Goal: Transaction & Acquisition: Purchase product/service

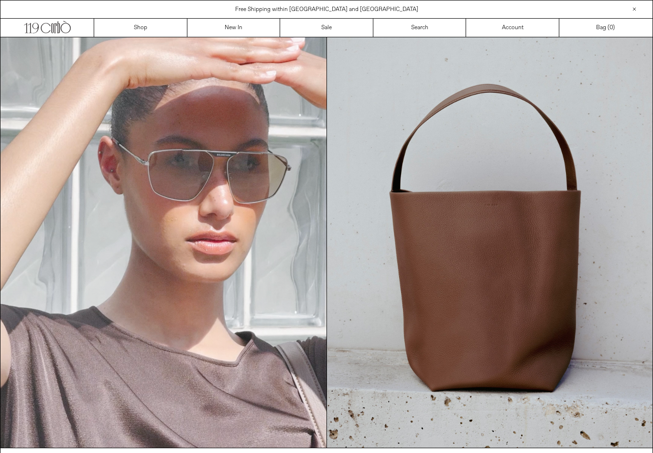
click at [324, 28] on link "Sale" at bounding box center [326, 28] width 93 height 18
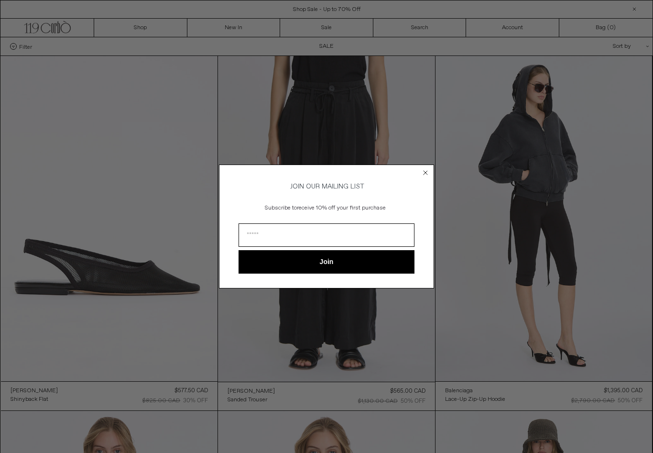
click at [432, 169] on form "JOIN OUR MAILING LIST Subscribe to receive 10% off your first purchase Join ***…" at bounding box center [326, 225] width 215 height 123
click at [427, 168] on circle "Close dialog" at bounding box center [425, 172] width 9 height 9
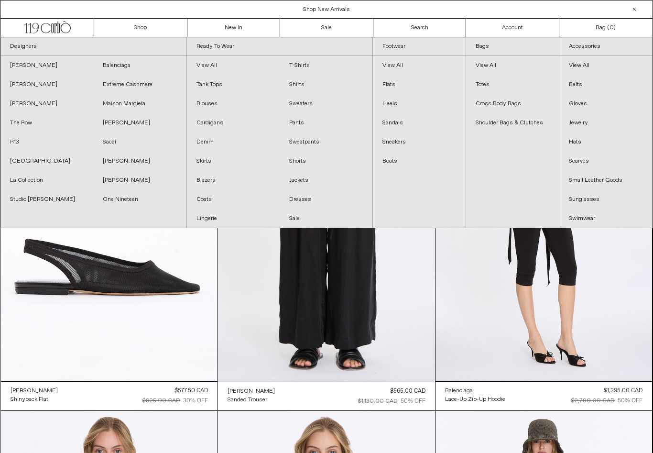
click at [25, 103] on link "[PERSON_NAME]" at bounding box center [46, 103] width 93 height 19
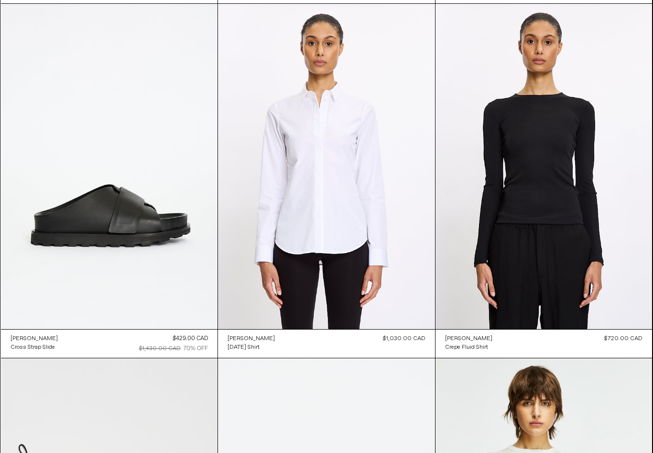
scroll to position [1821, 0]
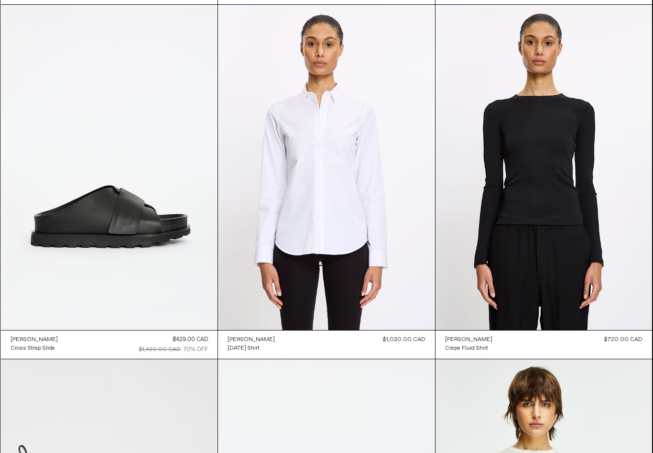
click at [42, 337] on link "[PERSON_NAME]" at bounding box center [34, 339] width 47 height 9
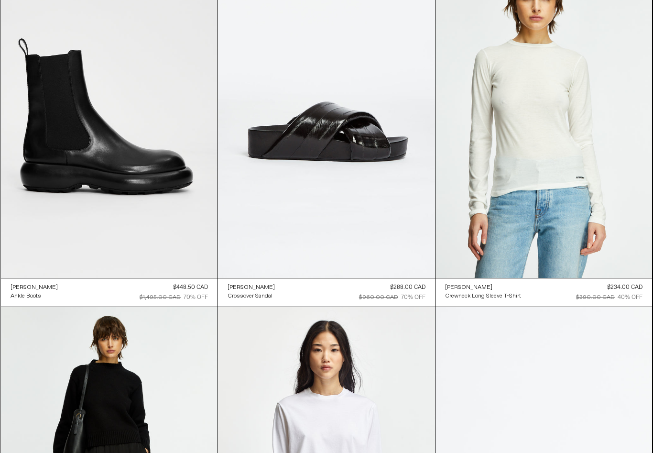
scroll to position [2227, 0]
click at [245, 166] on at bounding box center [326, 116] width 217 height 326
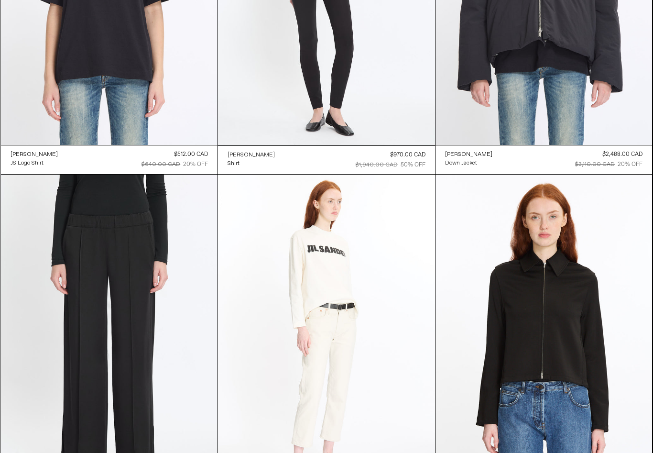
scroll to position [942, 0]
